Goal: Transaction & Acquisition: Purchase product/service

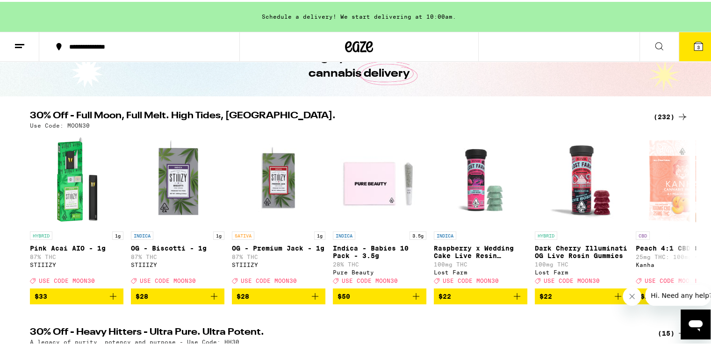
scroll to position [56, 0]
click at [678, 219] on icon at bounding box center [682, 216] width 11 height 11
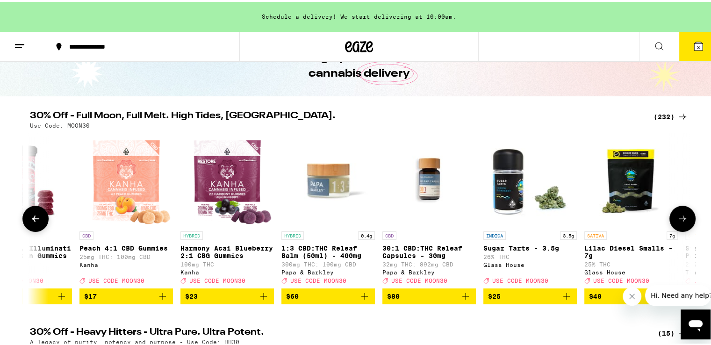
click at [678, 219] on icon at bounding box center [682, 216] width 11 height 11
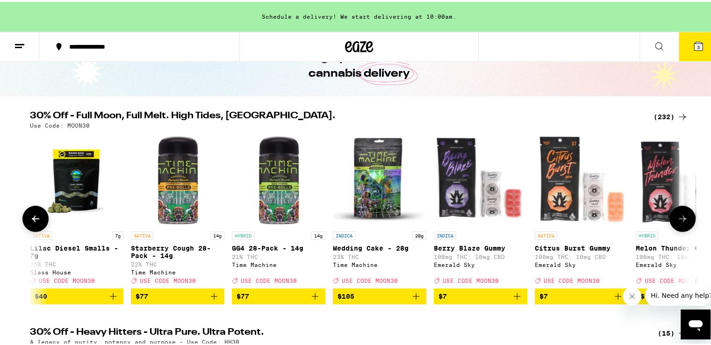
scroll to position [0, 1112]
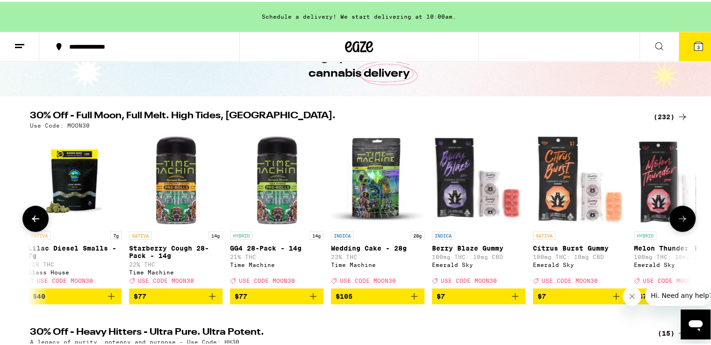
click at [678, 219] on icon at bounding box center [682, 216] width 11 height 11
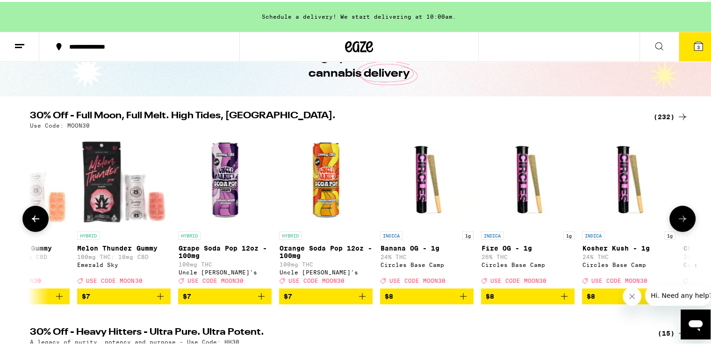
click at [678, 219] on icon at bounding box center [682, 216] width 11 height 11
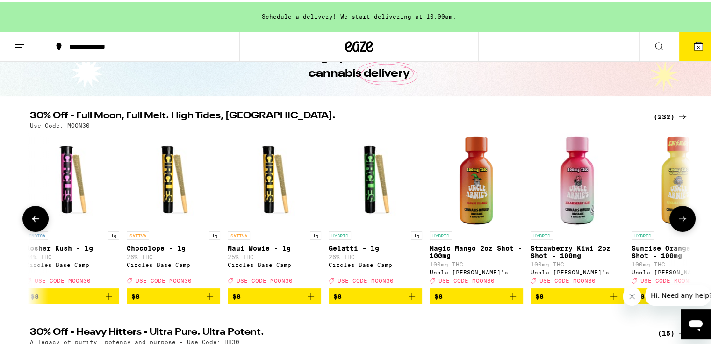
click at [678, 219] on icon at bounding box center [682, 216] width 11 height 11
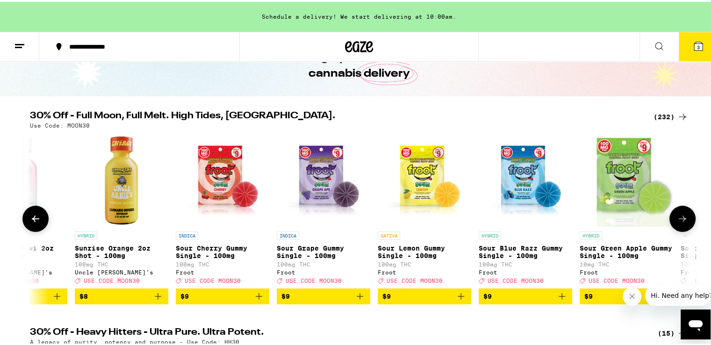
click at [678, 219] on icon at bounding box center [682, 216] width 11 height 11
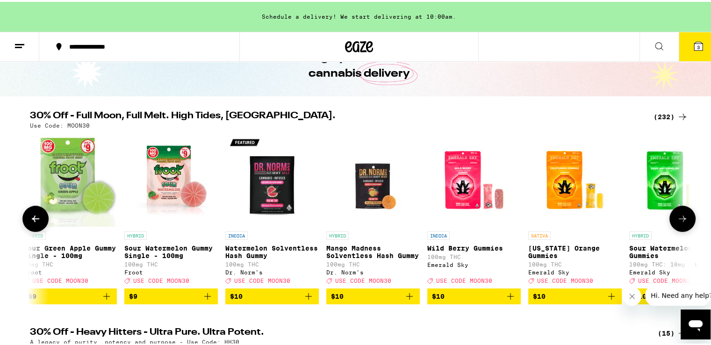
click at [678, 219] on icon at bounding box center [682, 216] width 11 height 11
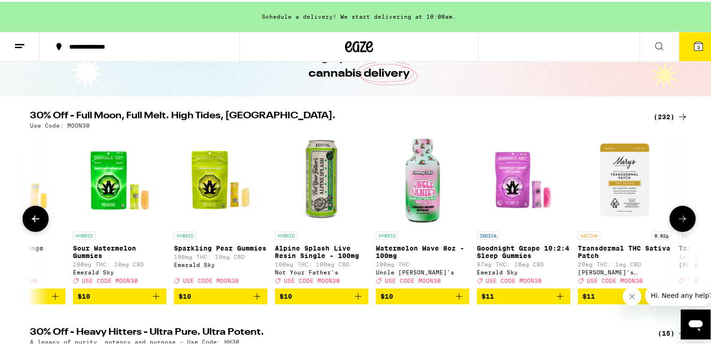
click at [678, 219] on icon at bounding box center [682, 216] width 11 height 11
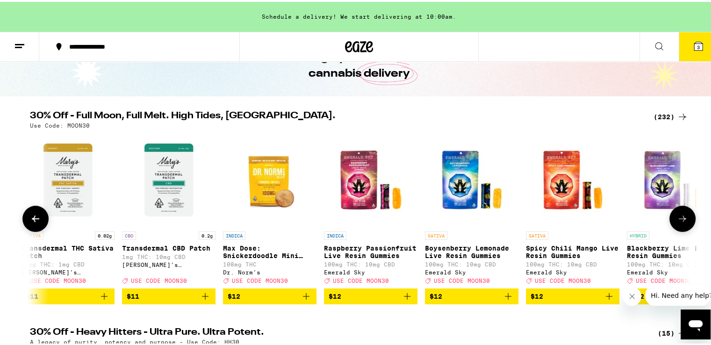
click at [678, 219] on icon at bounding box center [682, 216] width 11 height 11
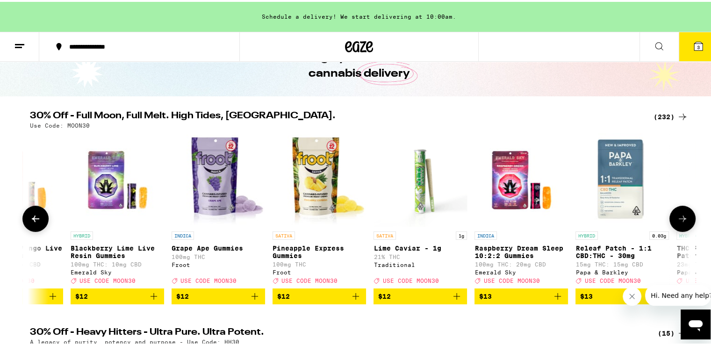
click at [678, 219] on icon at bounding box center [682, 216] width 11 height 11
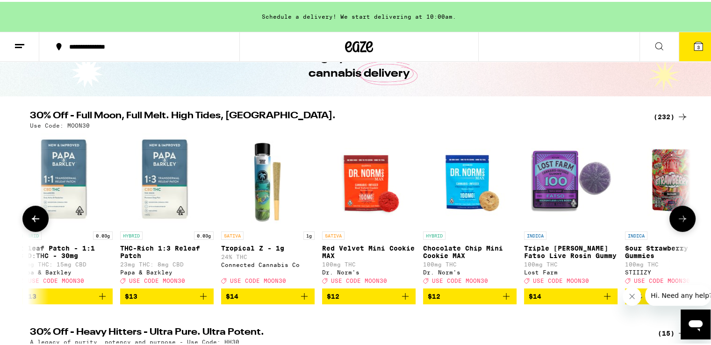
click at [678, 219] on icon at bounding box center [682, 216] width 11 height 11
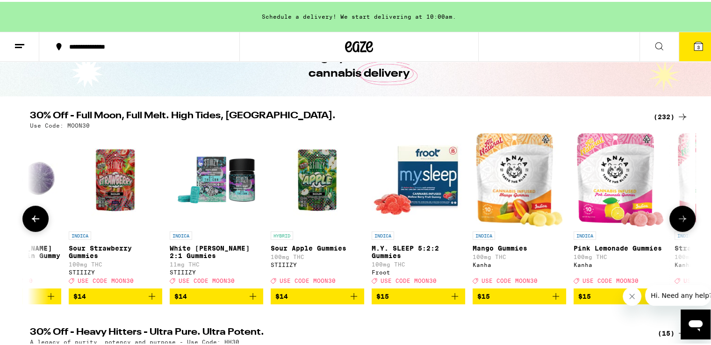
scroll to position [0, 6118]
click at [678, 219] on icon at bounding box center [682, 216] width 11 height 11
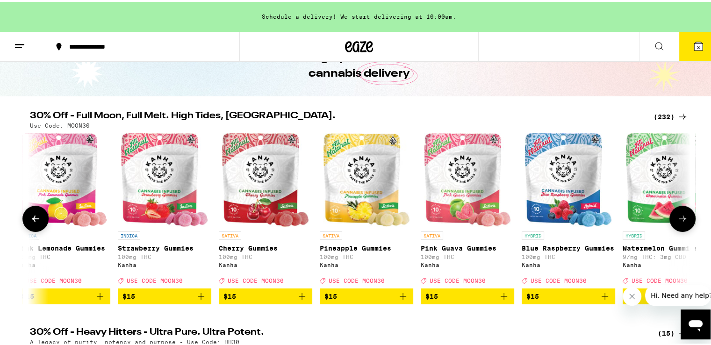
click at [678, 219] on icon at bounding box center [682, 216] width 11 height 11
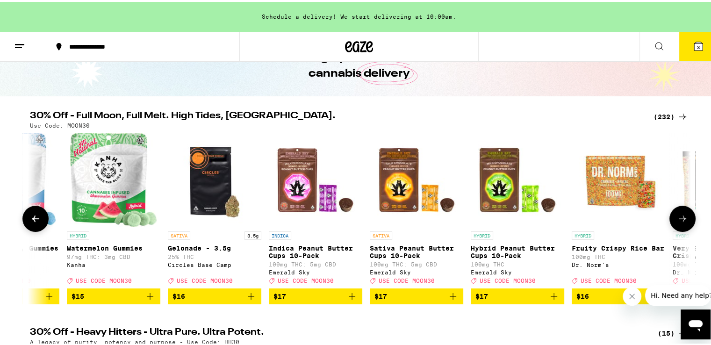
click at [678, 219] on icon at bounding box center [682, 216] width 11 height 11
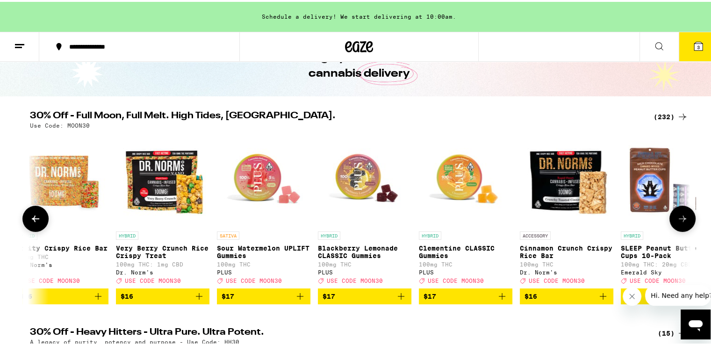
click at [678, 219] on icon at bounding box center [682, 216] width 11 height 11
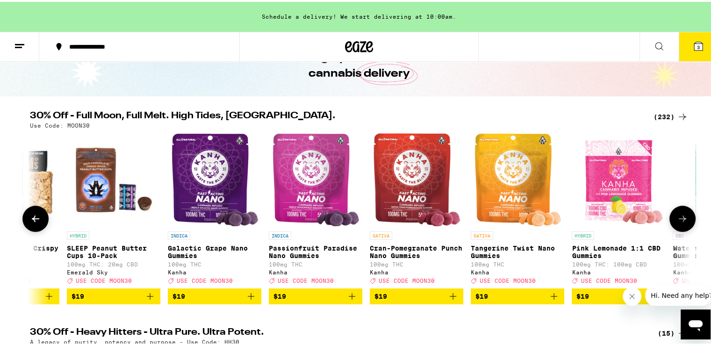
click at [678, 219] on icon at bounding box center [682, 216] width 11 height 11
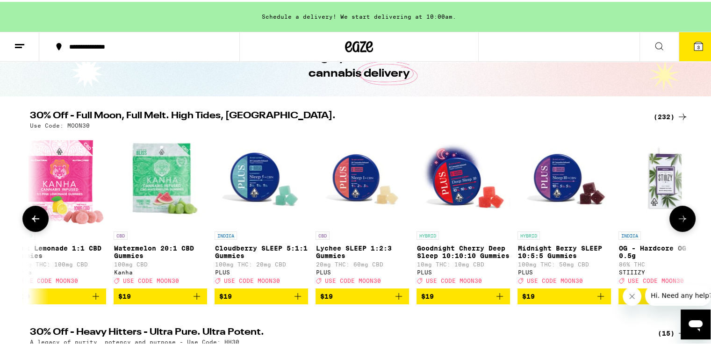
click at [678, 219] on icon at bounding box center [682, 216] width 11 height 11
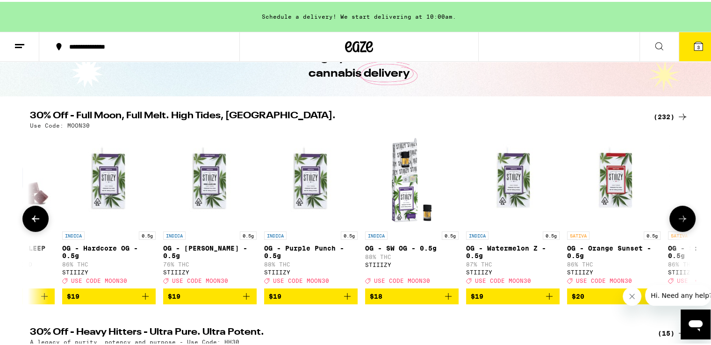
click at [678, 219] on icon at bounding box center [682, 216] width 11 height 11
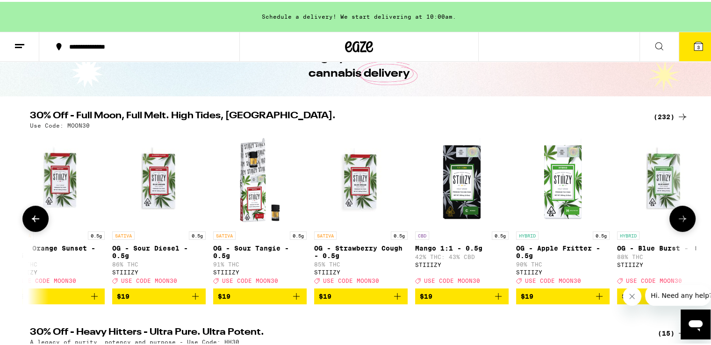
click at [678, 219] on icon at bounding box center [682, 216] width 11 height 11
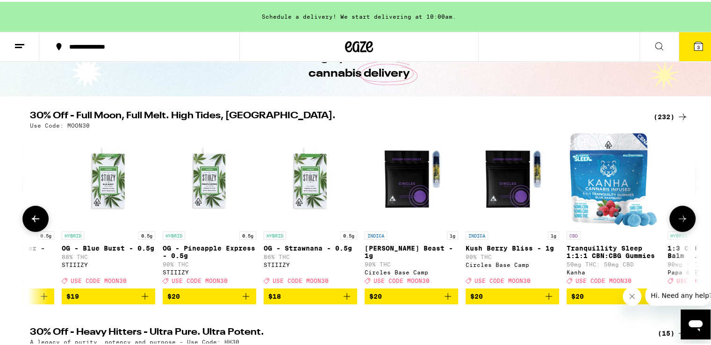
click at [678, 219] on icon at bounding box center [682, 216] width 11 height 11
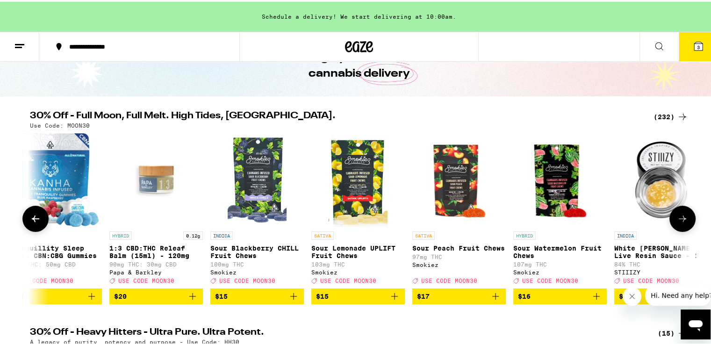
scroll to position [0, 11124]
